Goal: Transaction & Acquisition: Purchase product/service

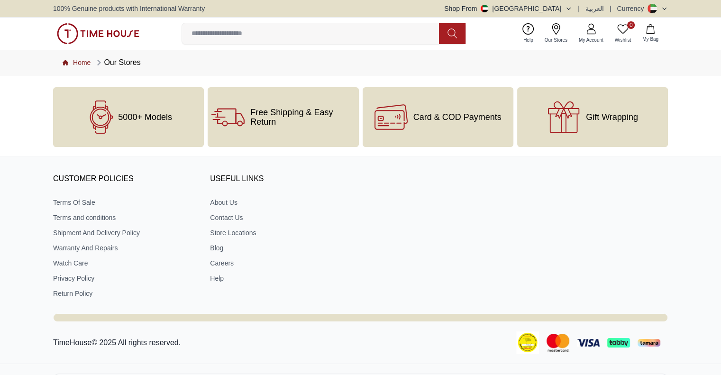
click at [80, 60] on link "Home" at bounding box center [77, 62] width 28 height 9
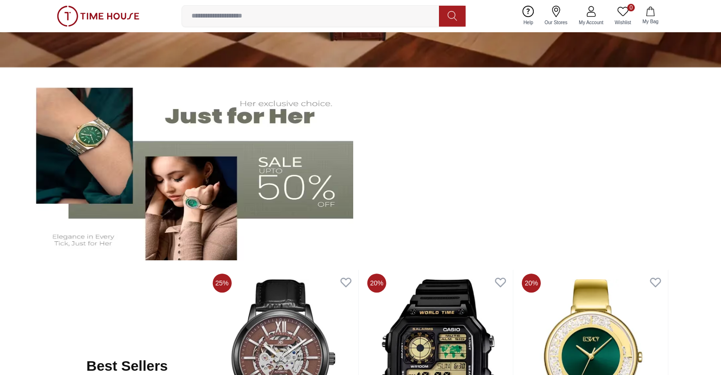
scroll to position [189, 0]
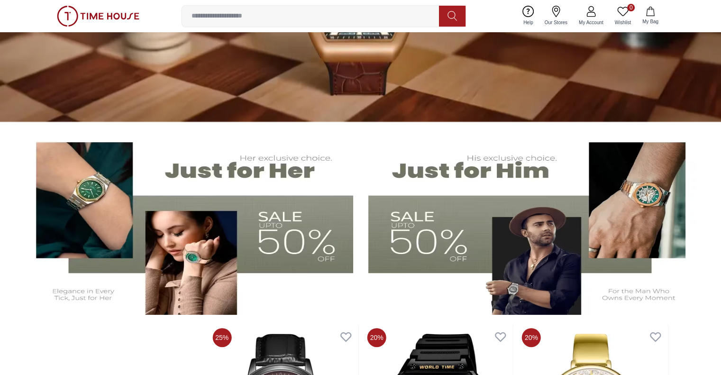
click at [461, 168] on img at bounding box center [533, 222] width 330 height 183
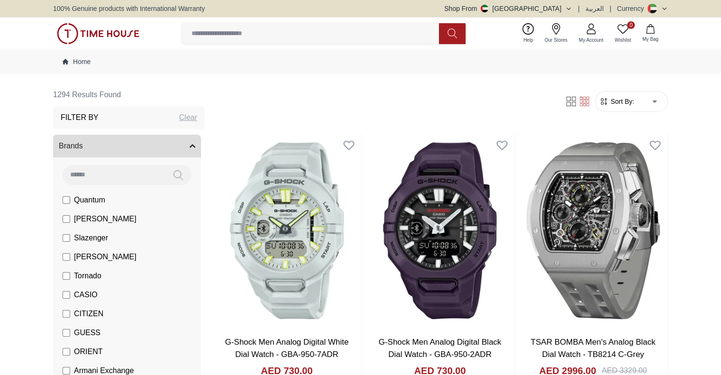
click at [104, 221] on span "[PERSON_NAME]" at bounding box center [105, 218] width 63 height 11
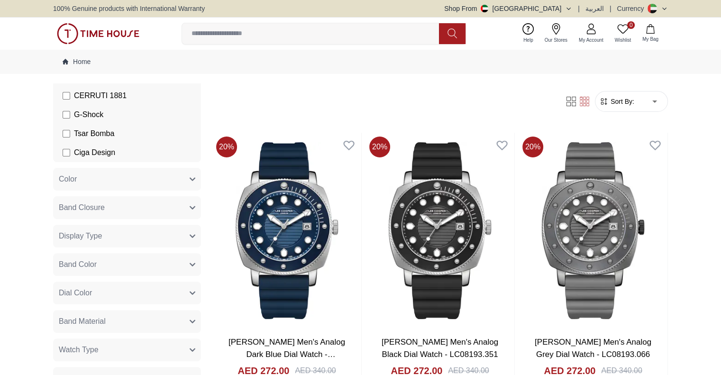
scroll to position [379, 0]
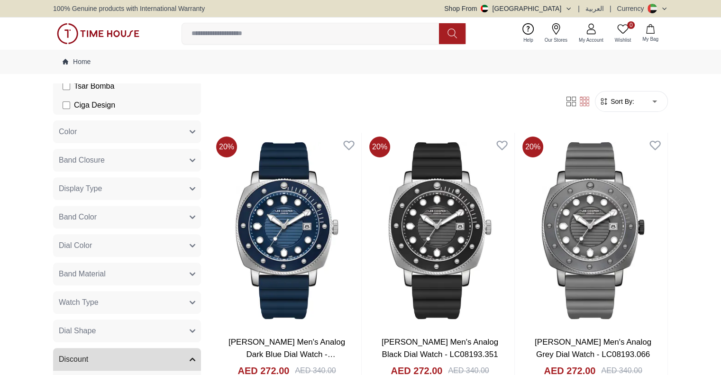
click at [115, 272] on button "Band Material" at bounding box center [127, 273] width 148 height 23
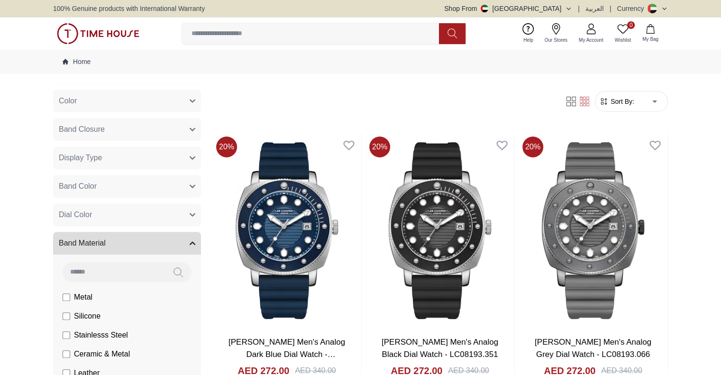
scroll to position [426, 0]
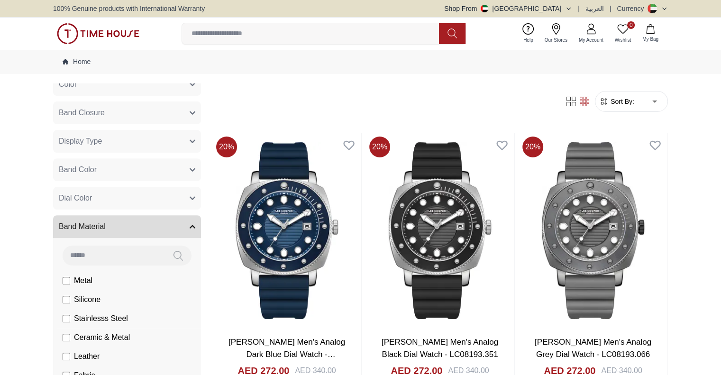
click at [112, 319] on span "Stainlesss Steel" at bounding box center [101, 318] width 54 height 11
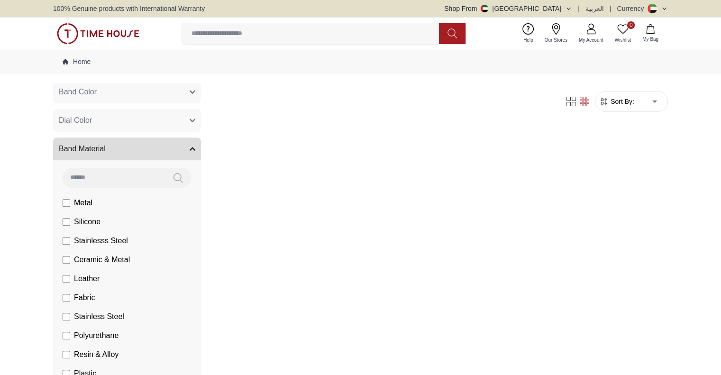
scroll to position [521, 0]
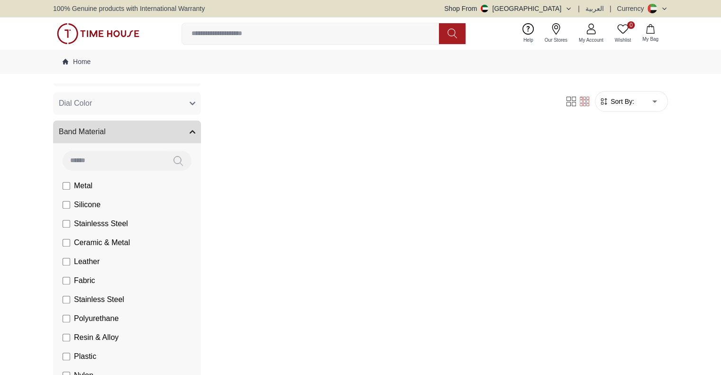
click at [99, 299] on span "Stainless Steel" at bounding box center [99, 299] width 50 height 11
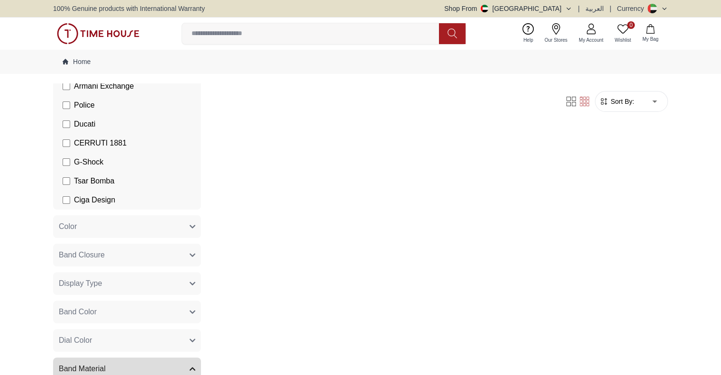
scroll to position [521, 0]
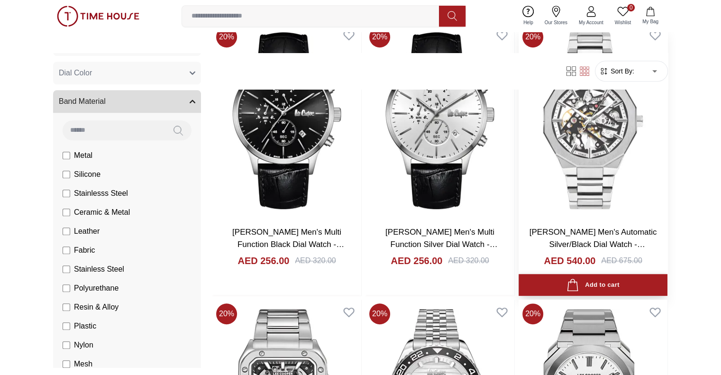
scroll to position [711, 0]
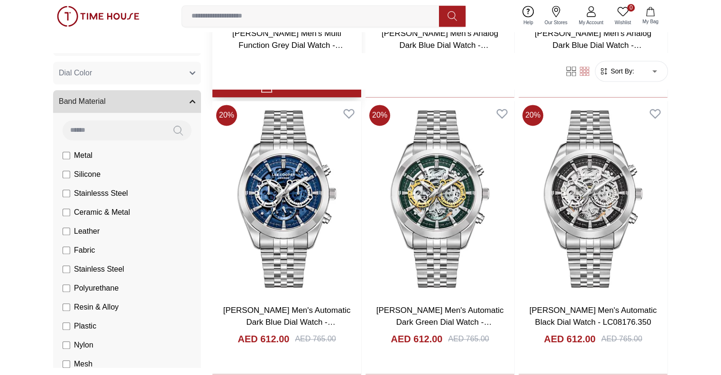
scroll to position [1421, 0]
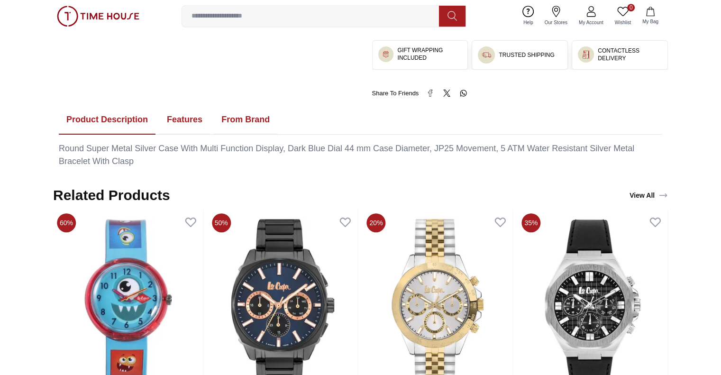
scroll to position [474, 0]
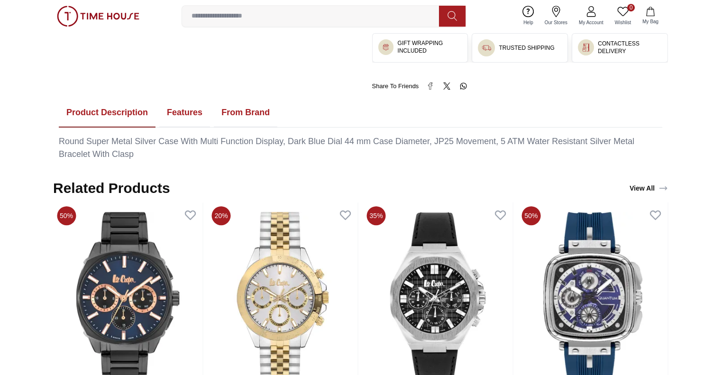
click at [195, 127] on button "Features" at bounding box center [184, 112] width 51 height 29
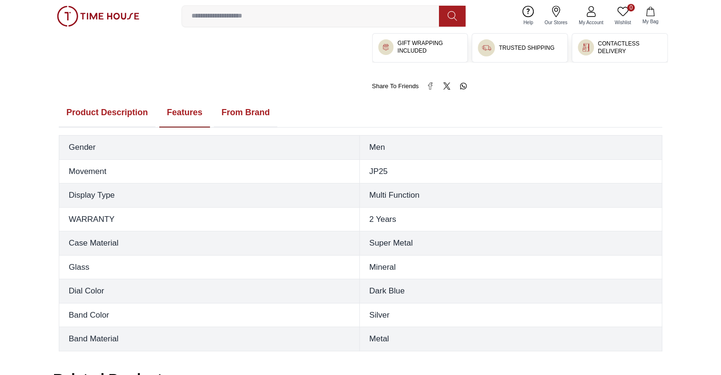
click at [238, 127] on button "From Brand" at bounding box center [245, 112] width 63 height 29
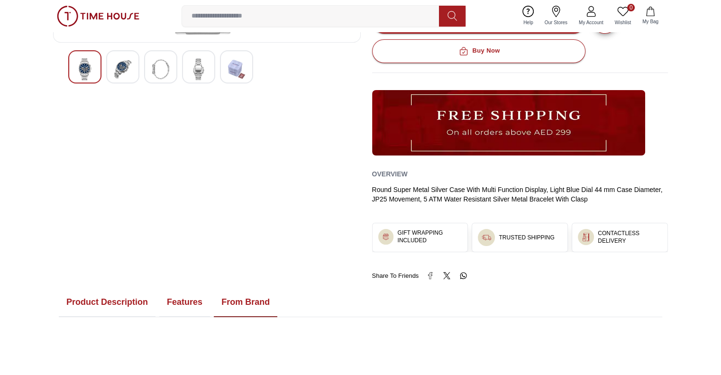
scroll to position [47, 0]
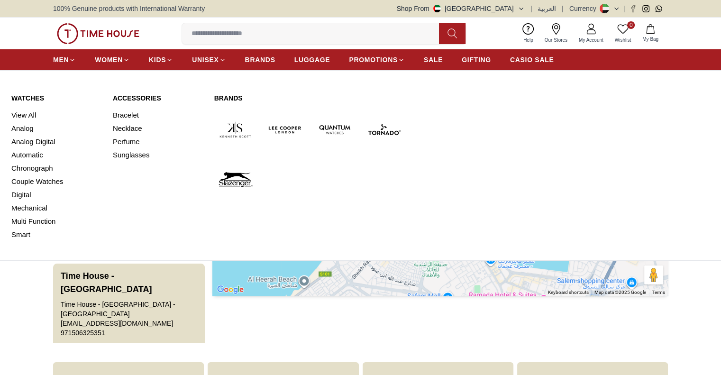
click at [233, 94] on link "Brands" at bounding box center [309, 97] width 191 height 9
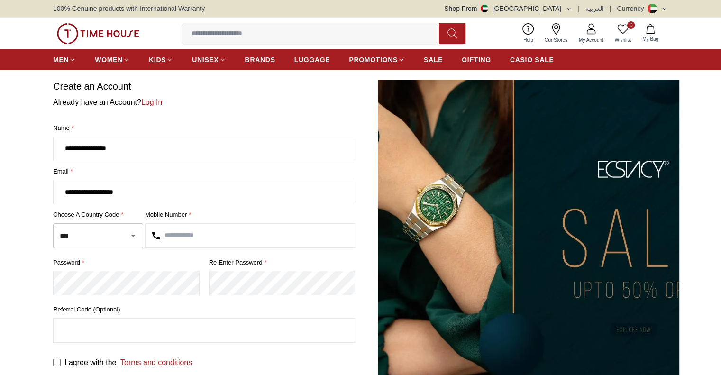
type input "**********"
click at [170, 234] on input "text" at bounding box center [249, 236] width 209 height 24
type input "*********"
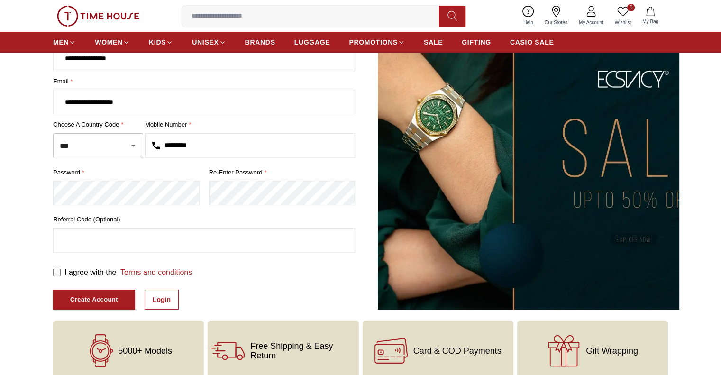
scroll to position [95, 0]
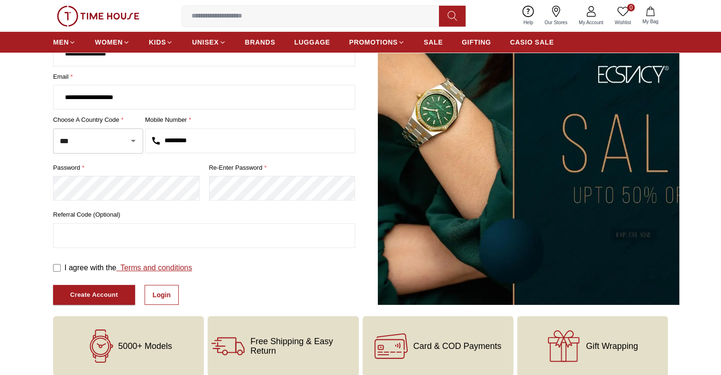
click at [141, 267] on link "Terms and conditions" at bounding box center [154, 267] width 76 height 8
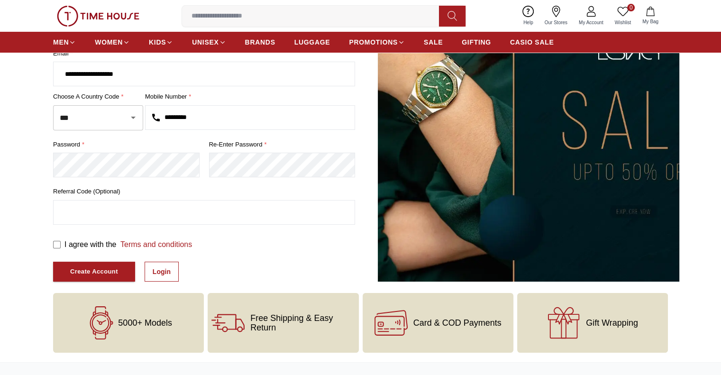
scroll to position [142, 0]
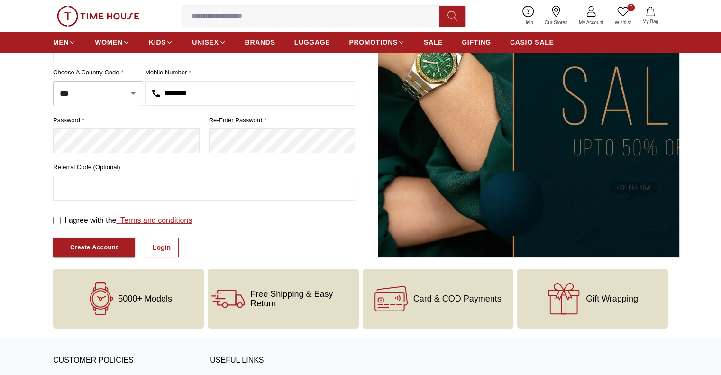
click at [171, 219] on link "Terms and conditions" at bounding box center [154, 220] width 76 height 8
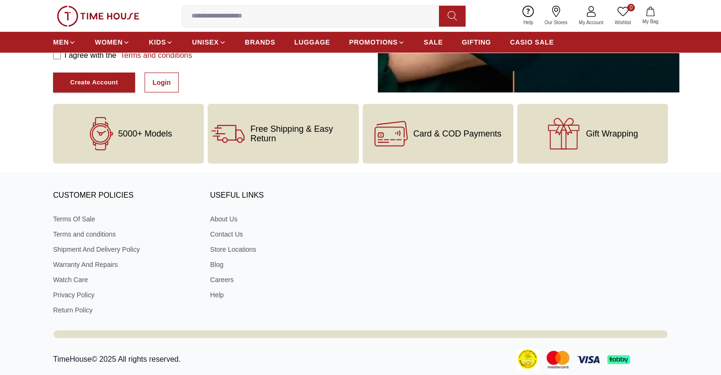
scroll to position [284, 0]
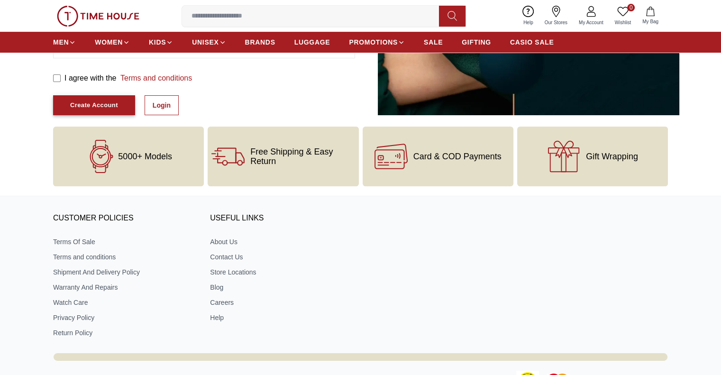
click at [94, 97] on button "Create Account" at bounding box center [94, 105] width 82 height 20
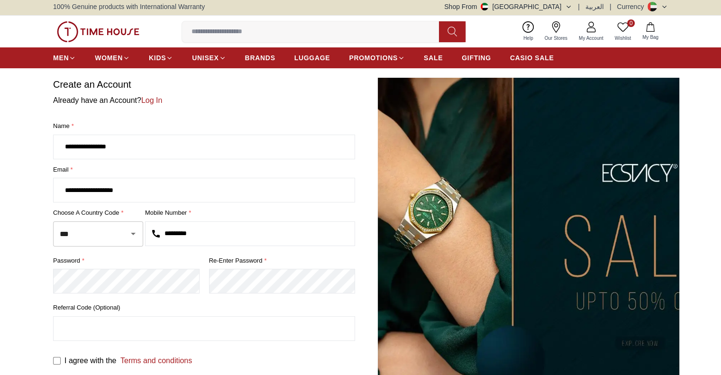
scroll to position [0, 0]
